Goal: Task Accomplishment & Management: Use online tool/utility

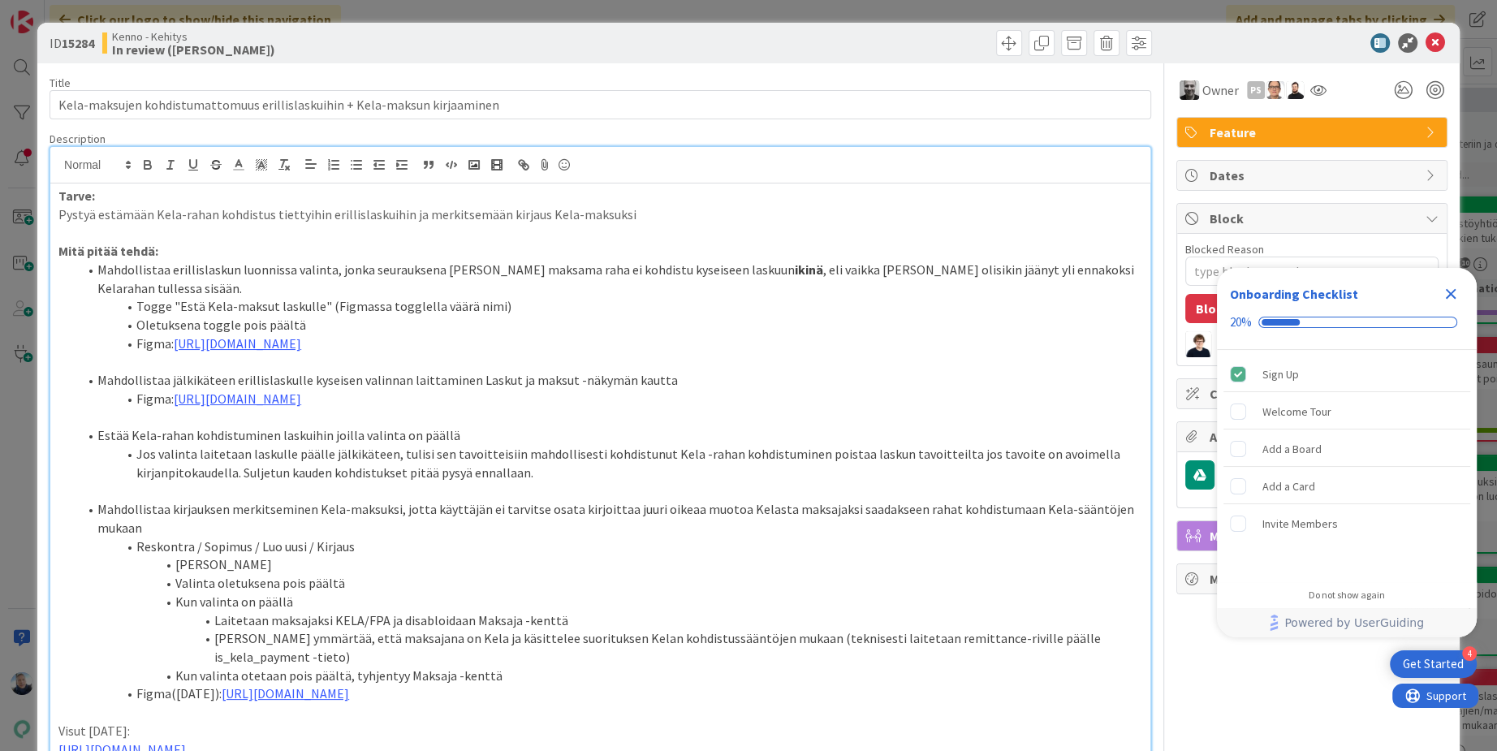
scroll to position [94, 0]
drag, startPoint x: 398, startPoint y: 213, endPoint x: 53, endPoint y: 208, distance: 345.0
click at [53, 207] on div "Tarve: Pystyä estämään Kela-rahan kohdistus tiettyihin erillislaskuihin ja merk…" at bounding box center [600, 543] width 1100 height 720
copy p "Pystyä estämään Kela-rahan kohdistus tiettyihin erillislaskuihin"
type textarea "x"
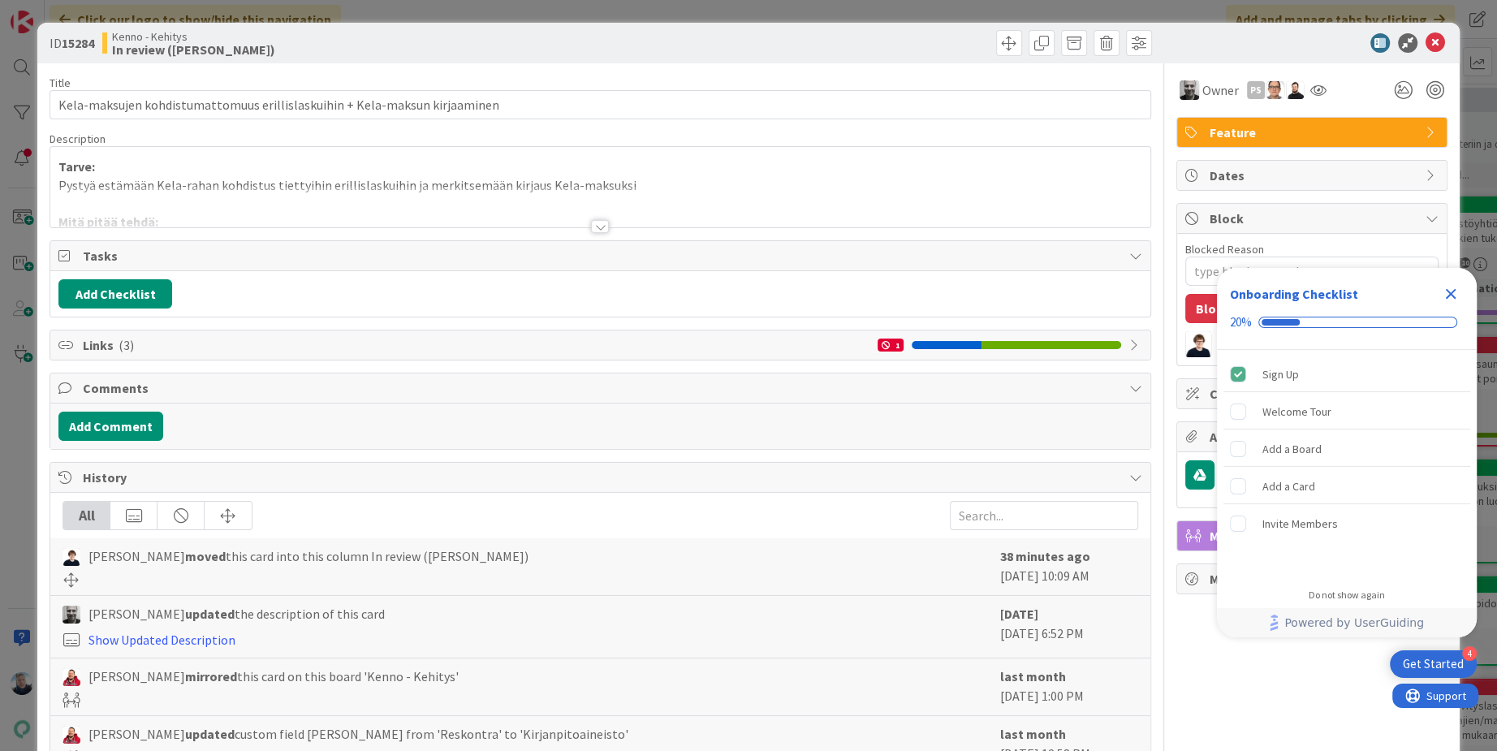
click at [593, 222] on div at bounding box center [600, 226] width 18 height 13
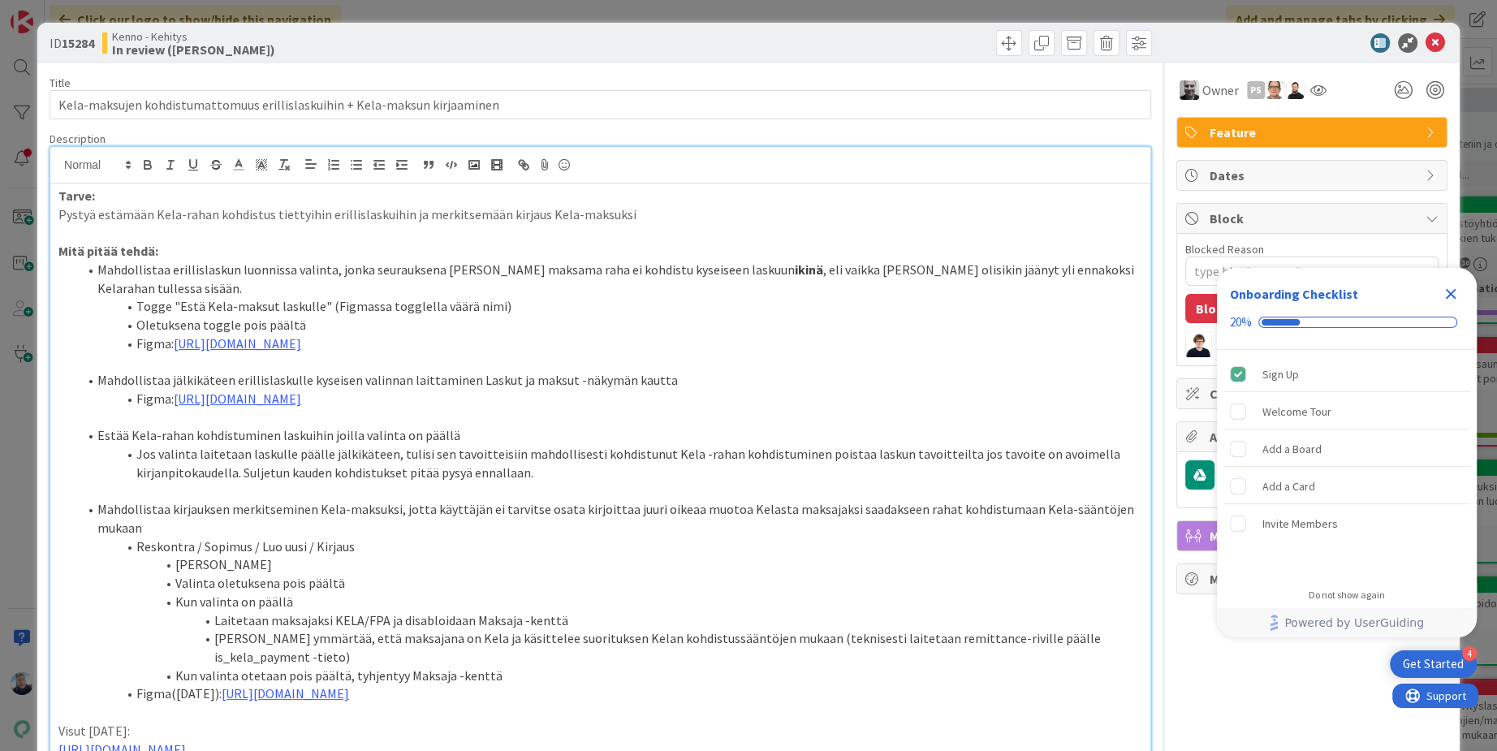
type textarea "x"
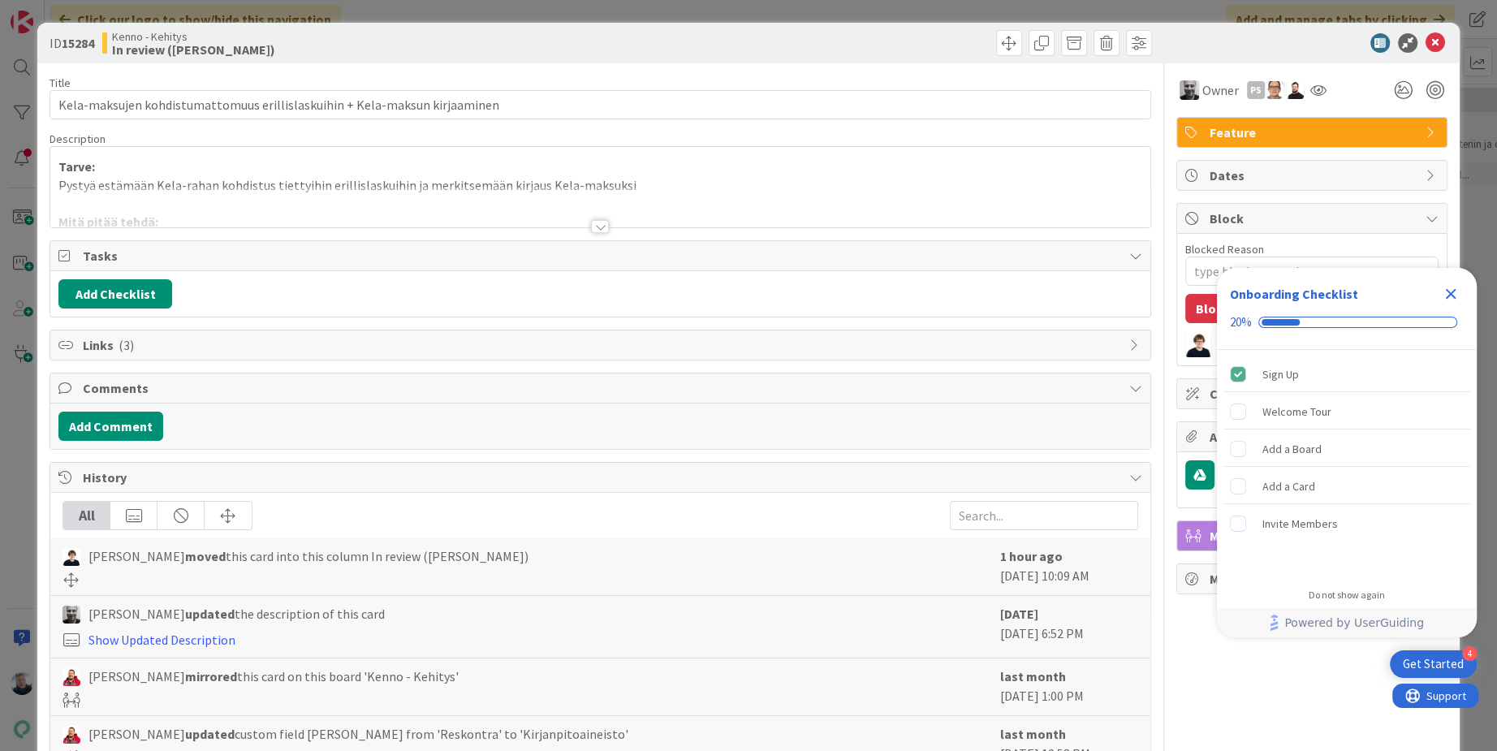
click at [594, 228] on div at bounding box center [600, 226] width 18 height 13
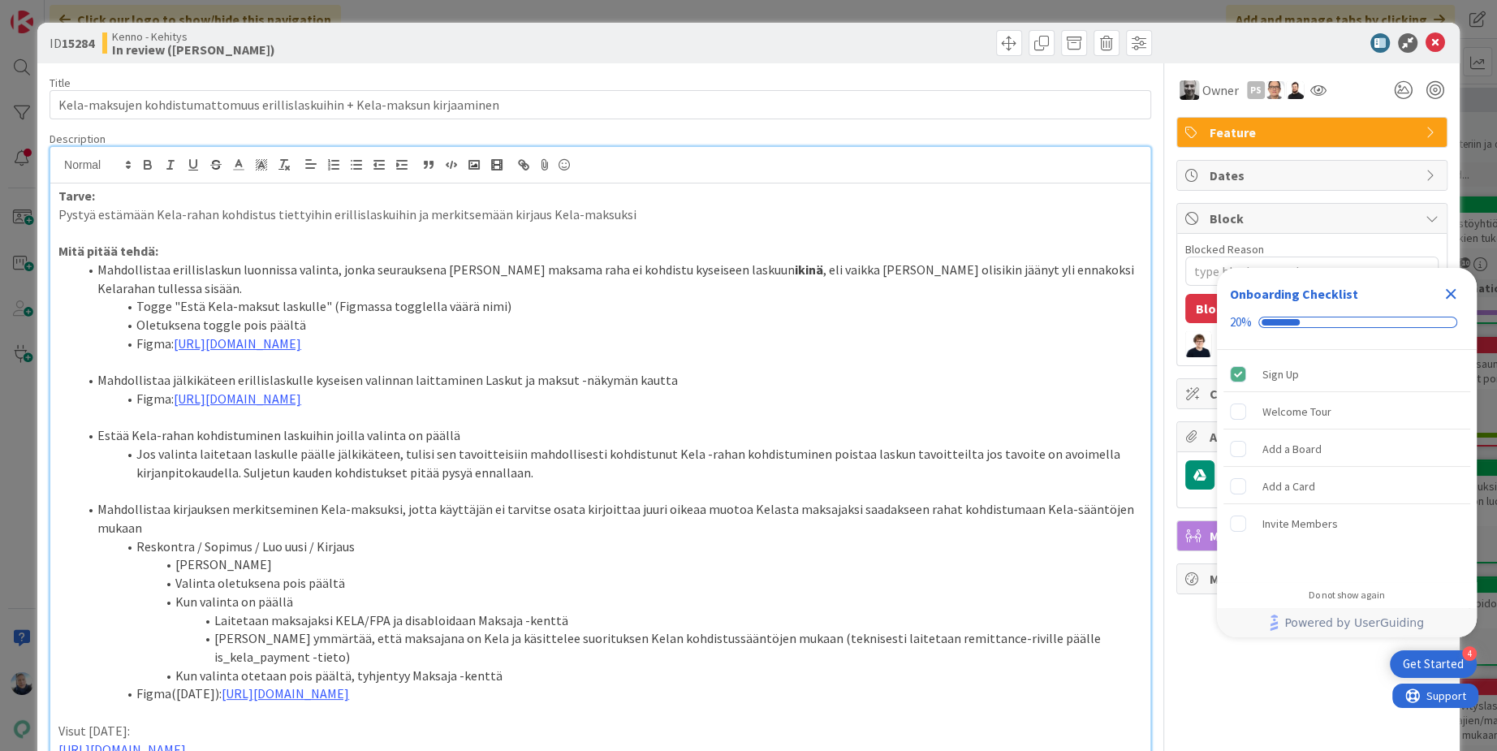
type textarea "x"
